Goal: Transaction & Acquisition: Purchase product/service

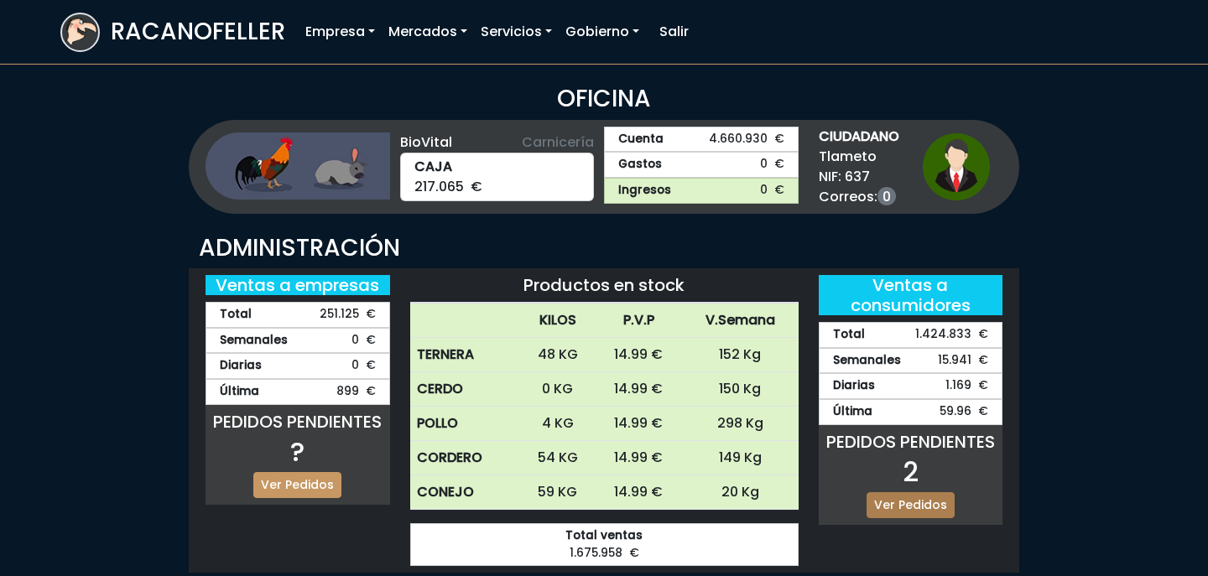
click at [891, 502] on link "Ver Pedidos" at bounding box center [910, 505] width 88 height 26
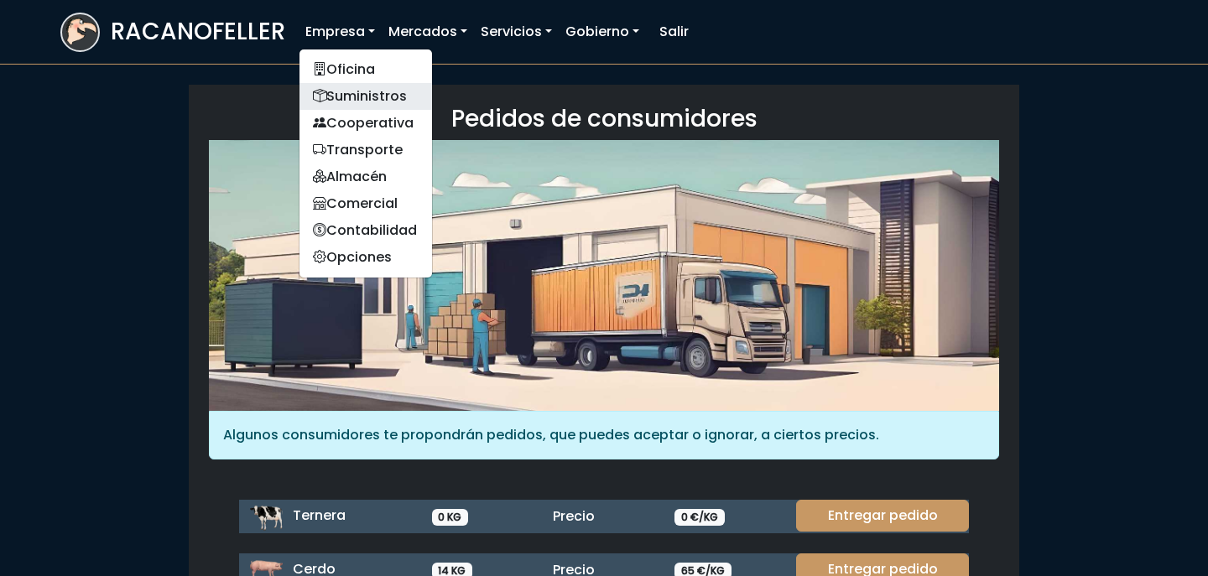
click at [351, 96] on link "Suministros" at bounding box center [365, 96] width 133 height 27
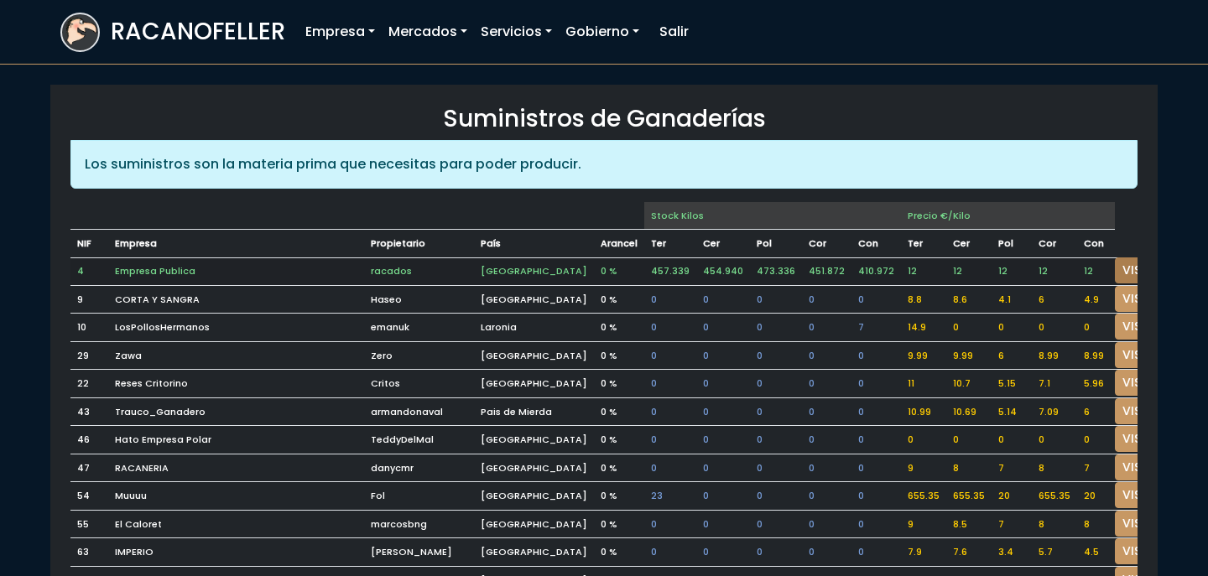
click at [1115, 274] on link "VISITAR" at bounding box center [1145, 270] width 60 height 26
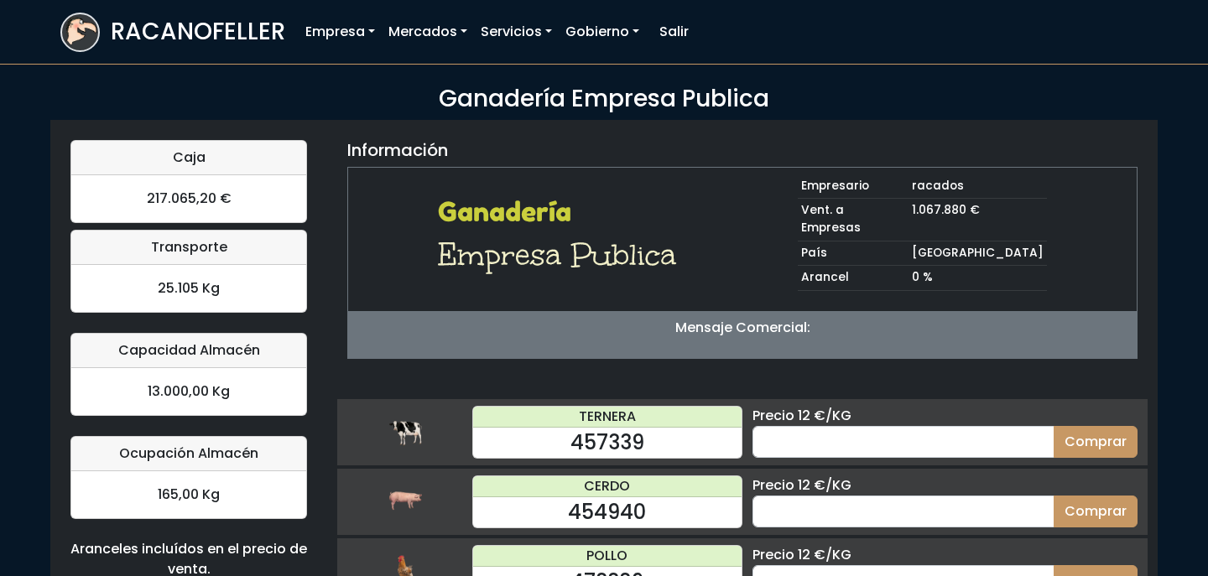
click at [942, 476] on div "Precio 12 €/KG" at bounding box center [944, 486] width 385 height 20
click at [953, 499] on input "number" at bounding box center [903, 512] width 302 height 32
type input "70"
click at [1053, 496] on button "Comprar" at bounding box center [1095, 512] width 84 height 32
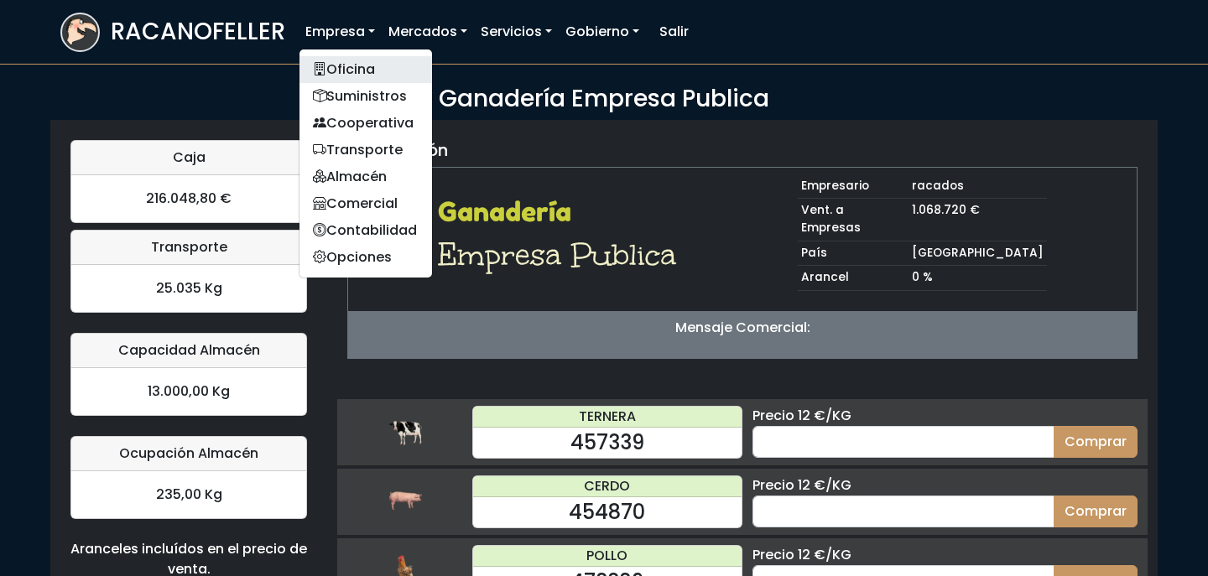
click at [354, 67] on link "Oficina" at bounding box center [365, 69] width 133 height 27
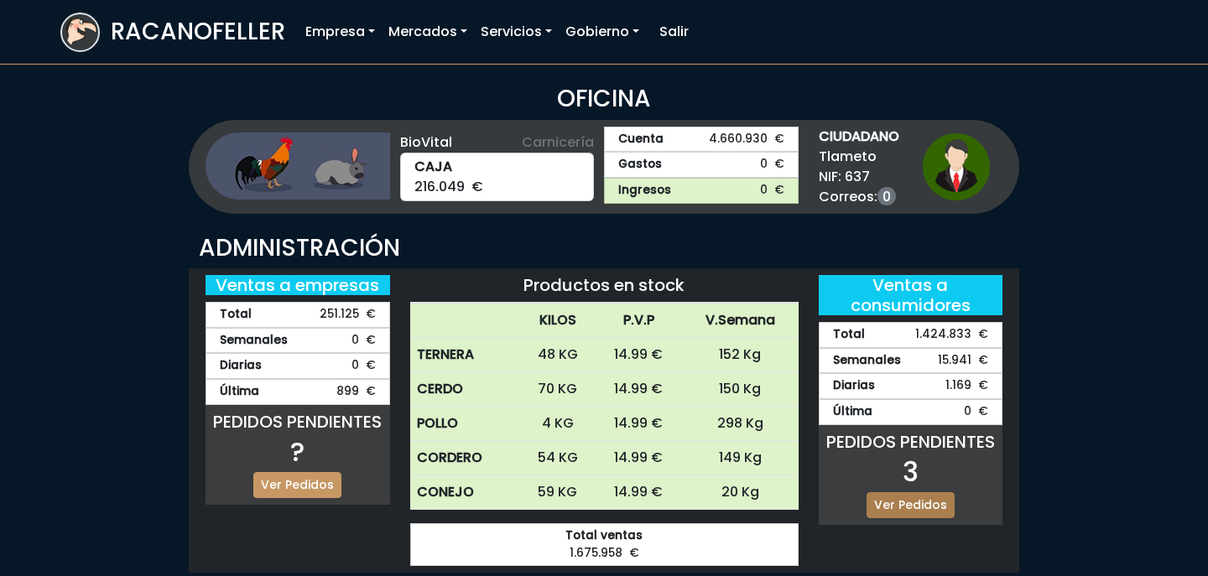
click at [919, 507] on link "Ver Pedidos" at bounding box center [910, 505] width 88 height 26
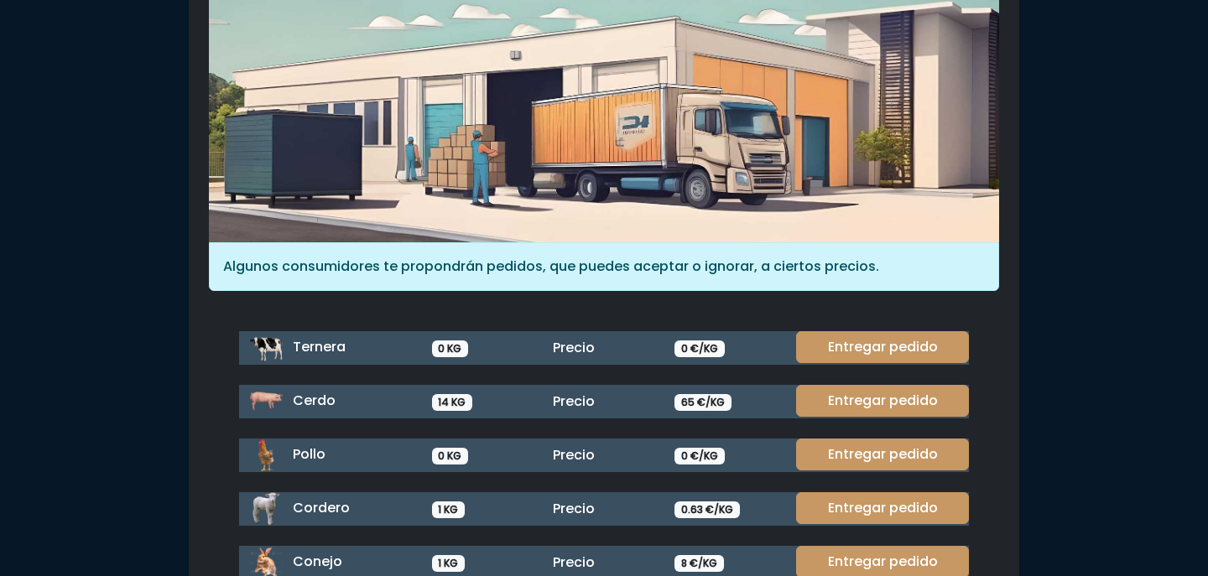
scroll to position [171, 0]
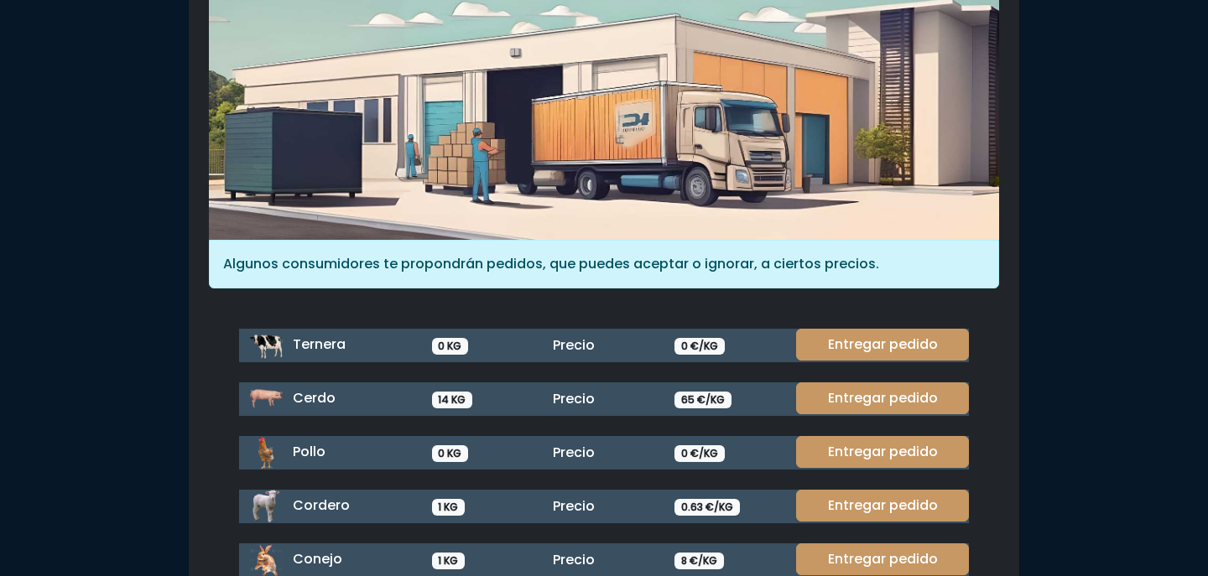
click at [865, 413] on div "Entregar pedido" at bounding box center [877, 399] width 183 height 34
click at [864, 403] on link "Entregar pedido" at bounding box center [882, 398] width 173 height 32
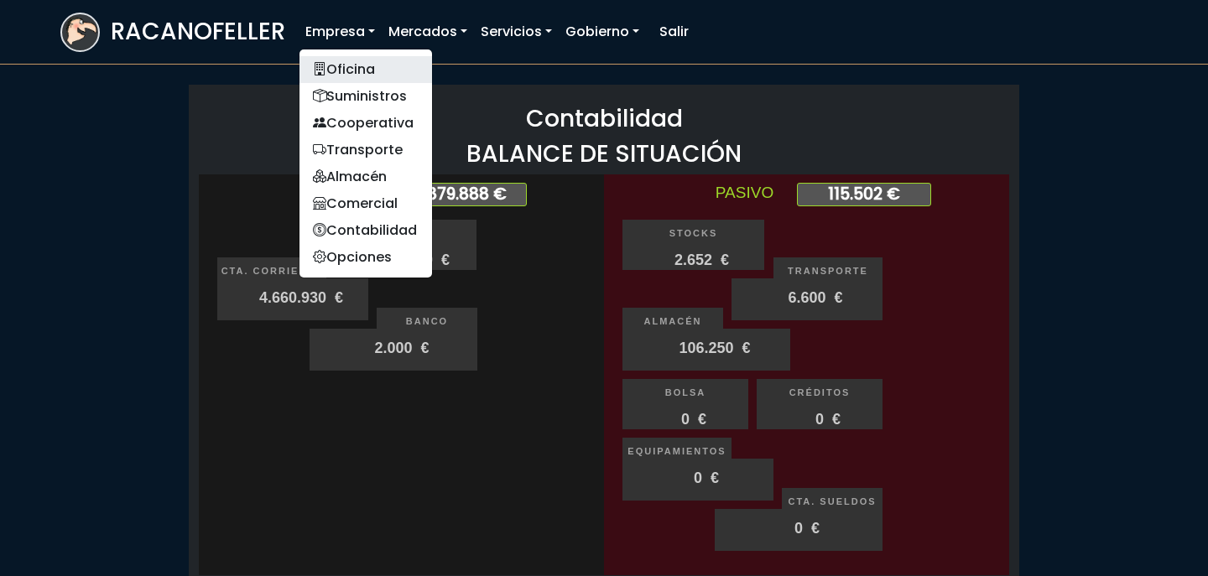
click at [350, 66] on link "Oficina" at bounding box center [365, 69] width 133 height 27
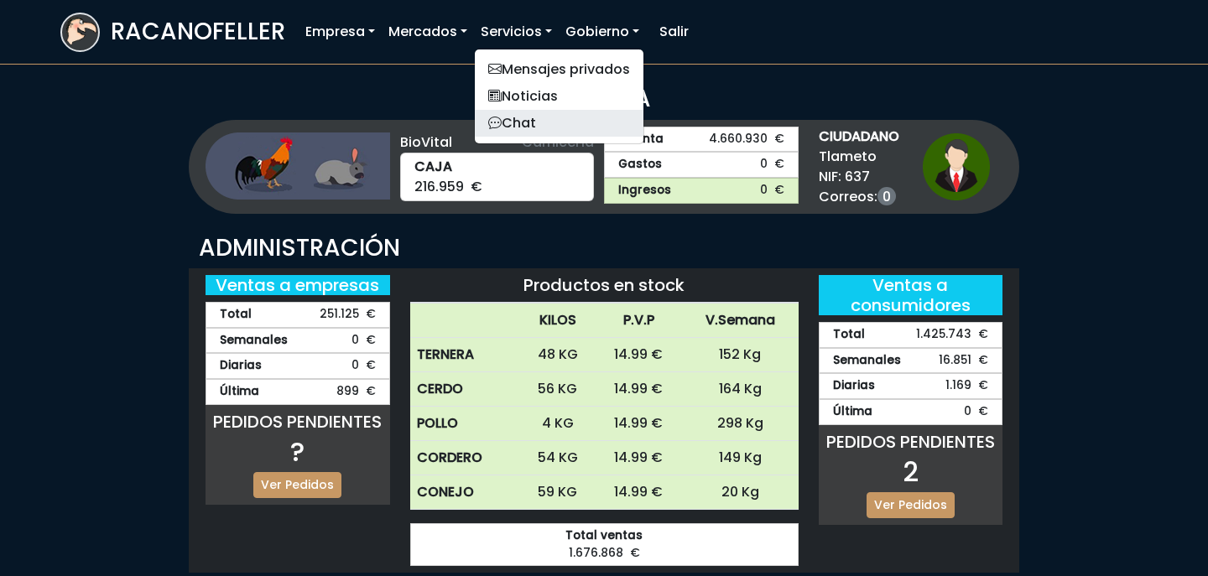
click at [534, 119] on link "Chat" at bounding box center [559, 123] width 169 height 27
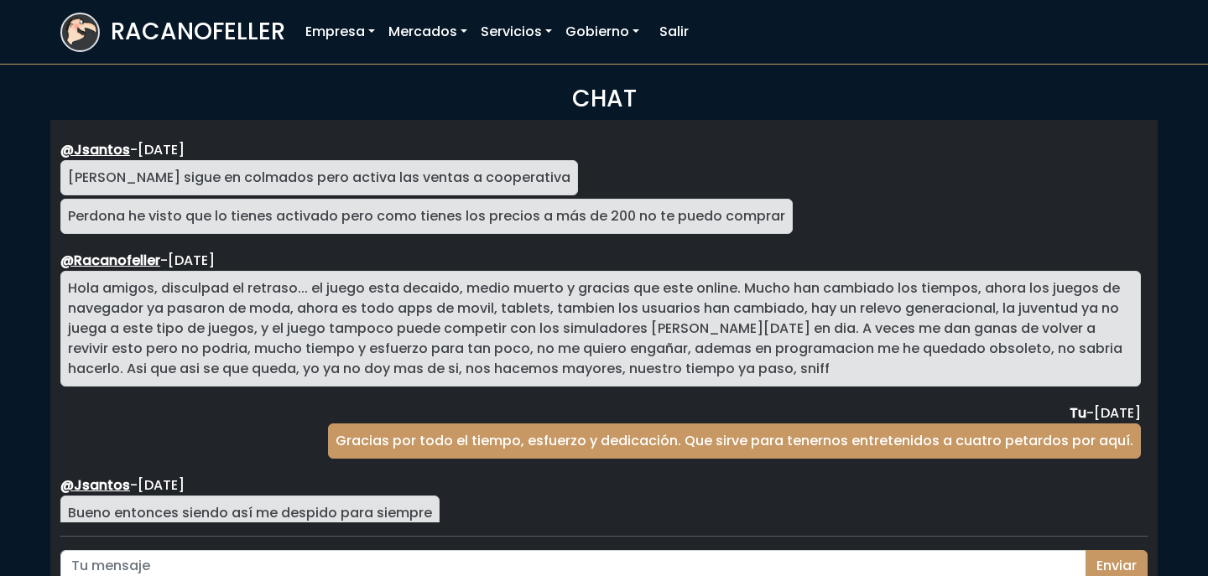
scroll to position [3076, 0]
